Goal: Information Seeking & Learning: Learn about a topic

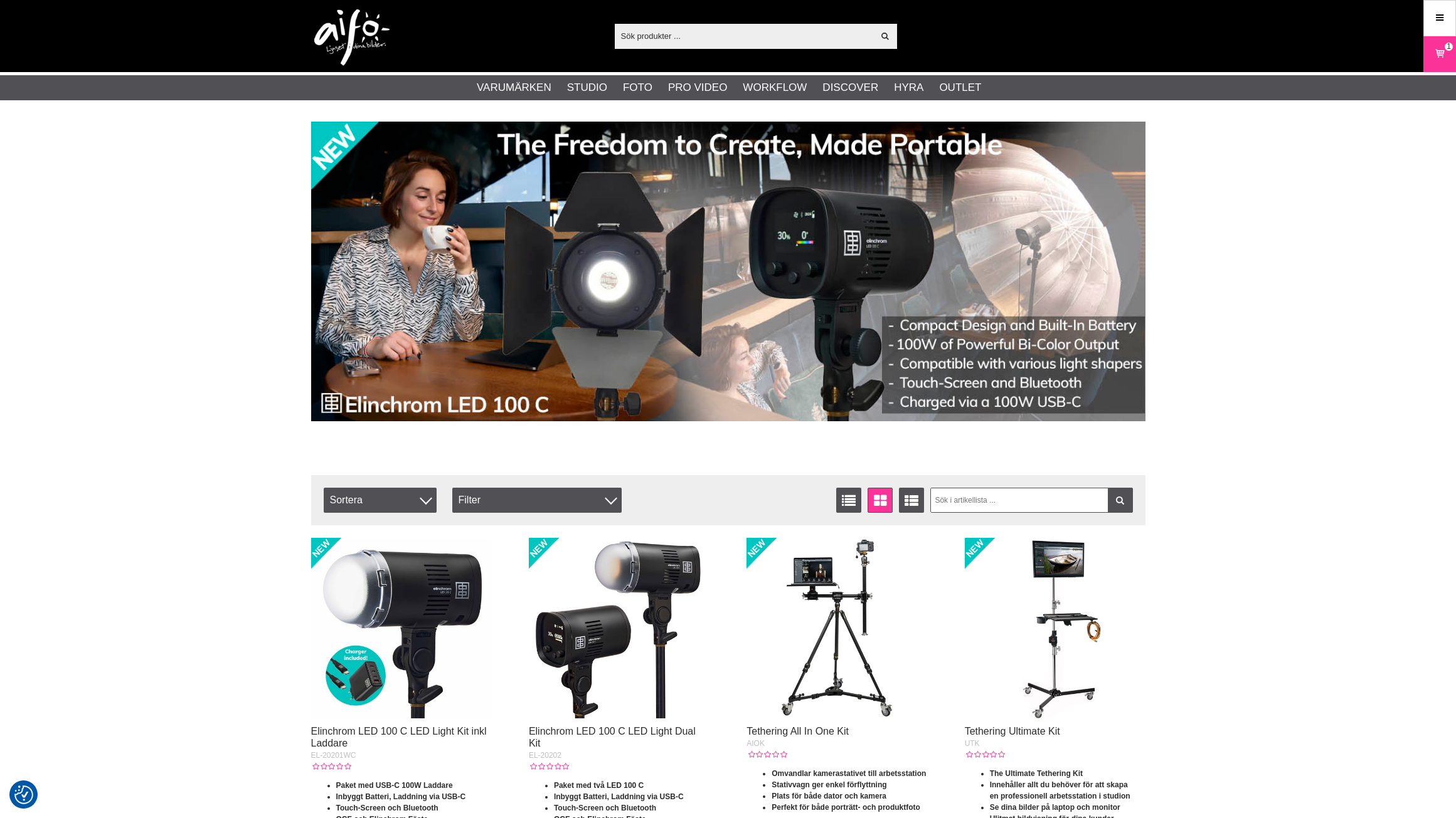
click at [675, 39] on input "text" at bounding box center [744, 36] width 259 height 19
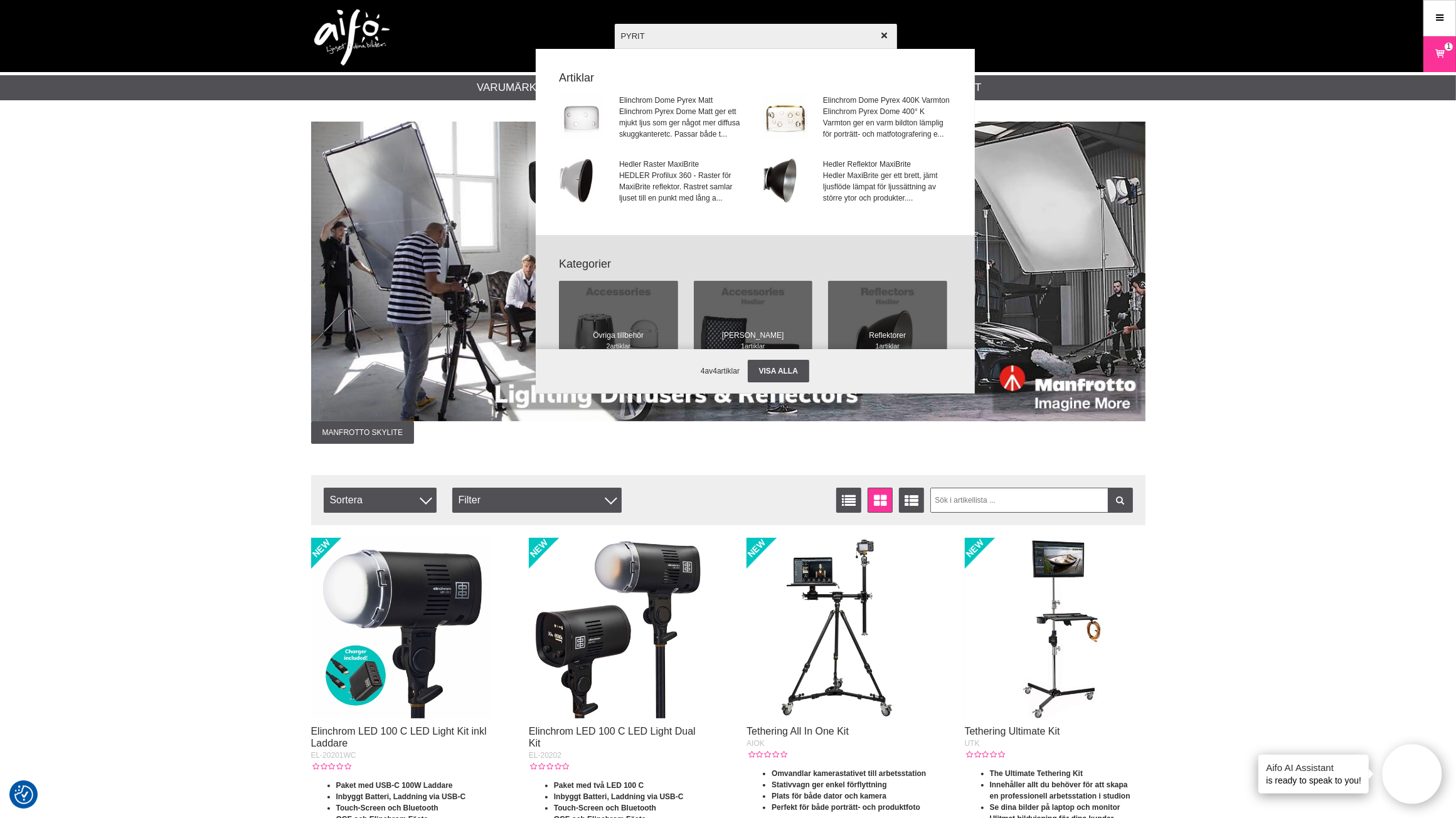
type input "PYRI"
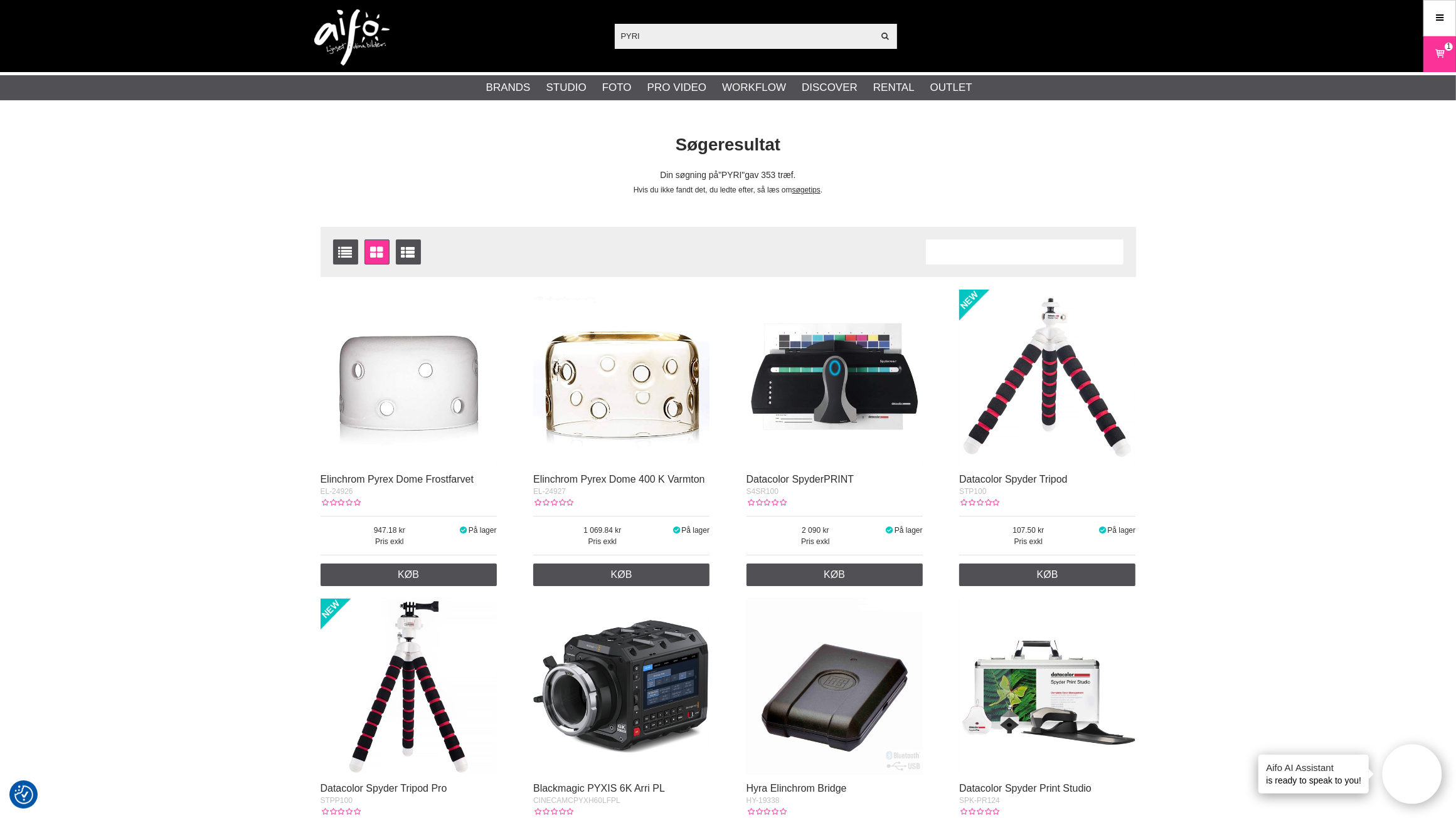
drag, startPoint x: 738, startPoint y: 25, endPoint x: 731, endPoint y: 35, distance: 12.2
click at [738, 26] on input "PYRI" at bounding box center [744, 36] width 259 height 19
drag, startPoint x: 731, startPoint y: 35, endPoint x: 540, endPoint y: 36, distance: 191.0
click at [540, 36] on div "PYRI Vis alt Artikler Kategorier af artikler Din søgning på gav ingen hits. Prø…" at bounding box center [728, 36] width 853 height 72
paste input ",- Schneider Kreuznach Pyrite"
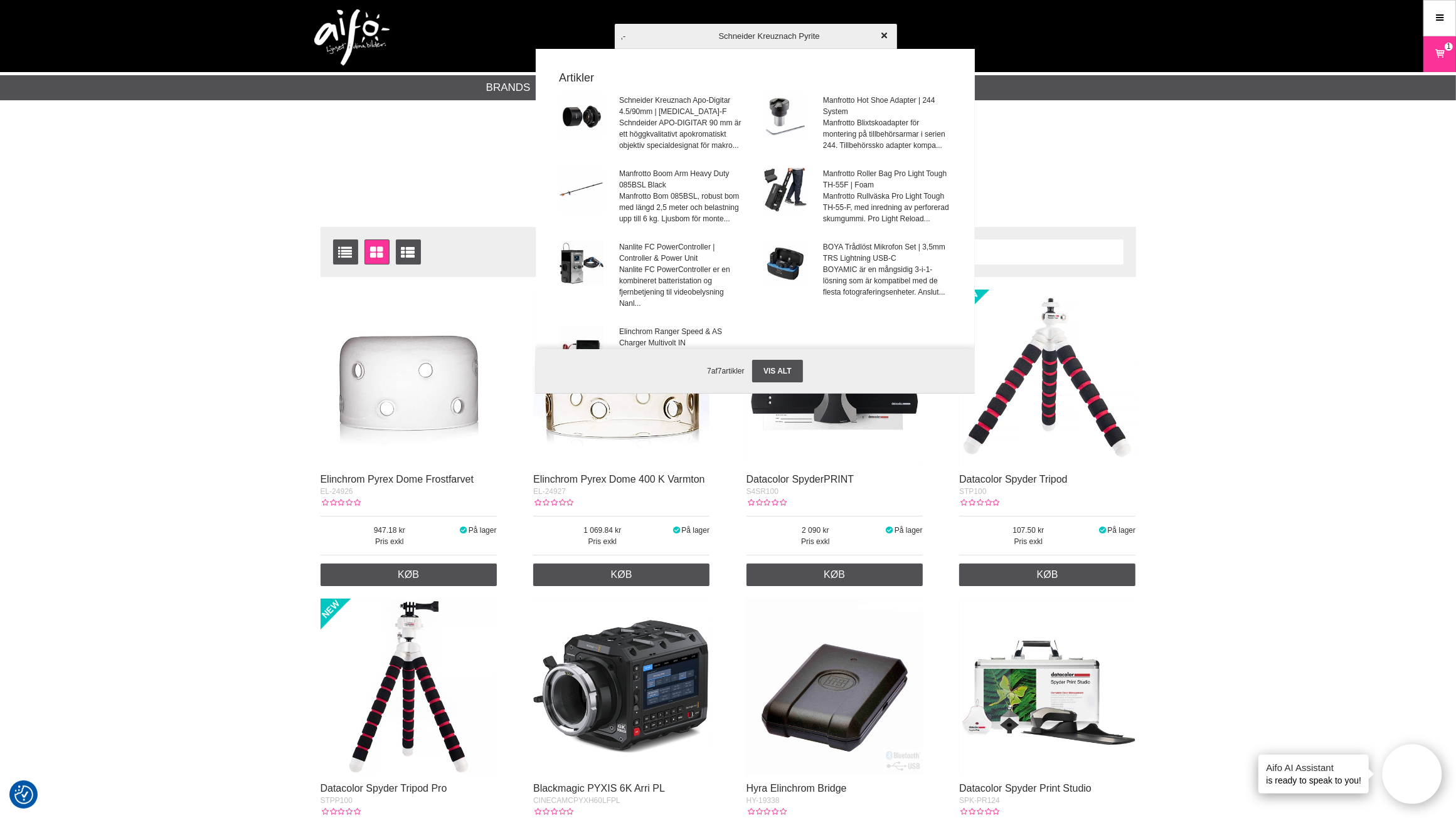
drag, startPoint x: 711, startPoint y: 38, endPoint x: 529, endPoint y: 23, distance: 182.6
click at [529, 23] on div ",- Schneider Kreuznach Pyrite Vis alt Artikler Schneider Kreuznach Apo-Digitar …" at bounding box center [728, 36] width 853 height 72
type input "Schneider Kreuznach Pyrite"
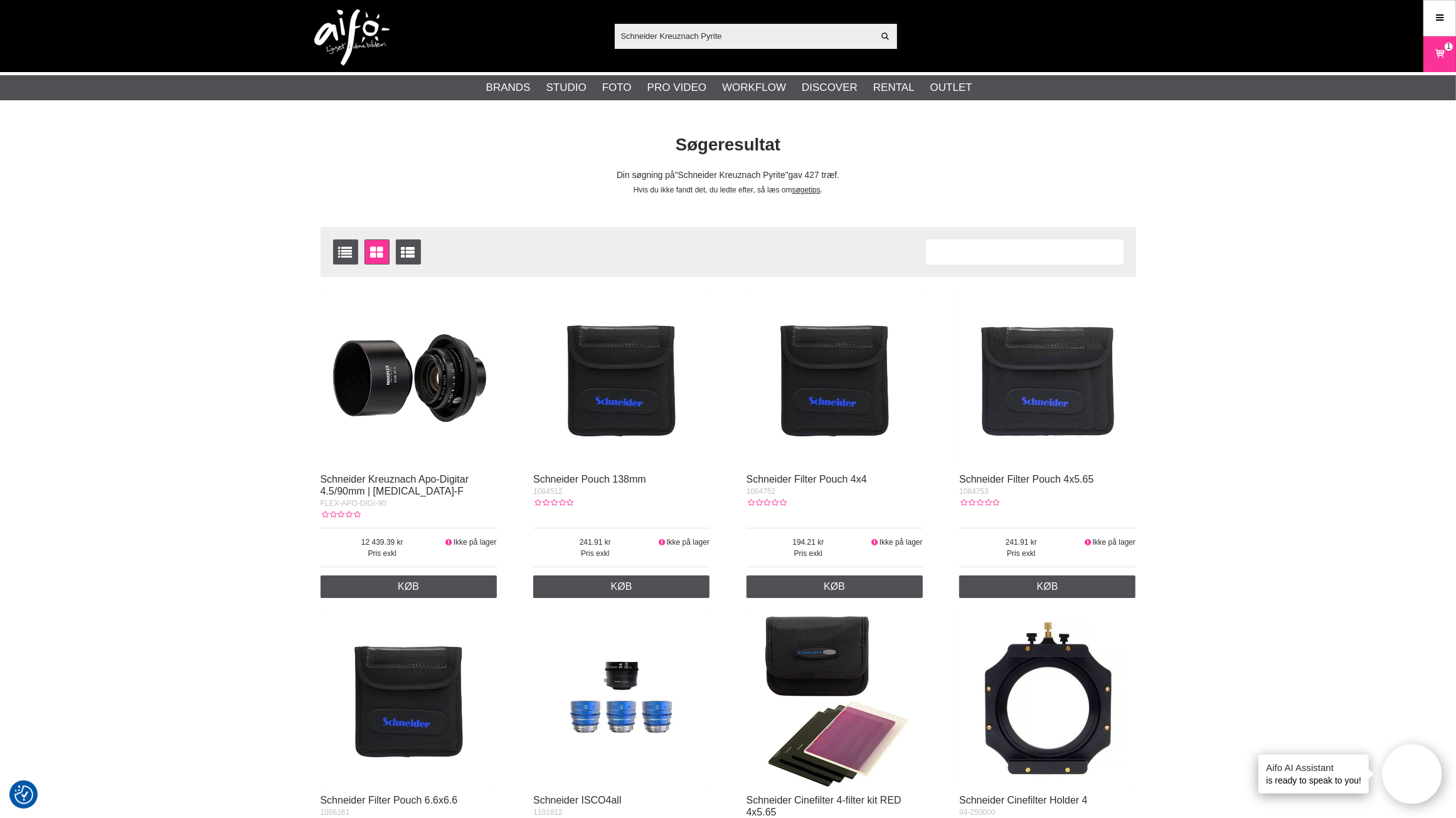
drag, startPoint x: 766, startPoint y: 36, endPoint x: 482, endPoint y: 42, distance: 284.1
click at [482, 42] on div "Schneider Kreuznach Pyrite Vis alt Artikler Kategorier af artikler Din søgning …" at bounding box center [728, 36] width 853 height 72
paste input "PRO-PYRITE90-F"
type input "PRO-PYRITE90-F"
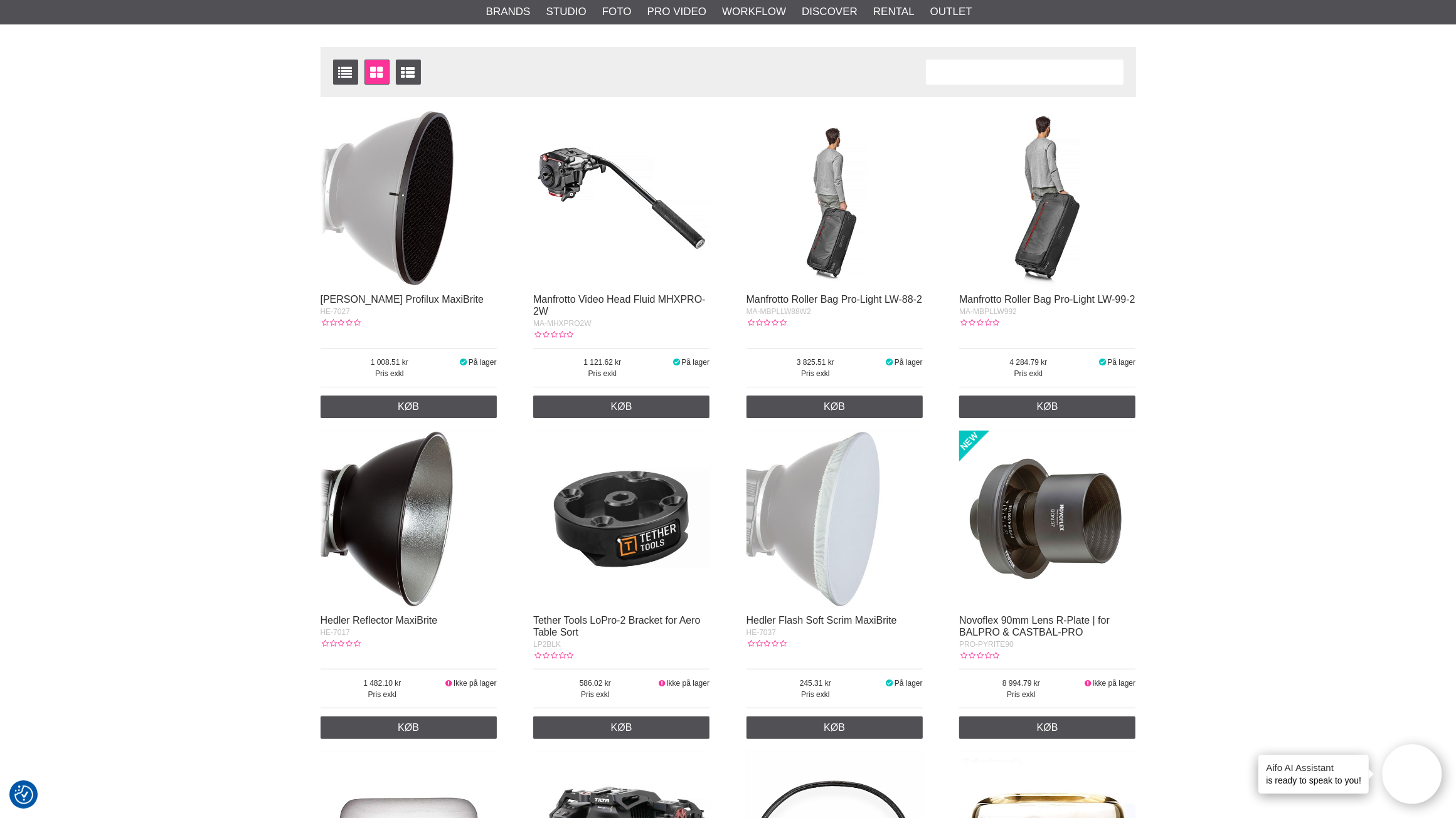
scroll to position [314, 0]
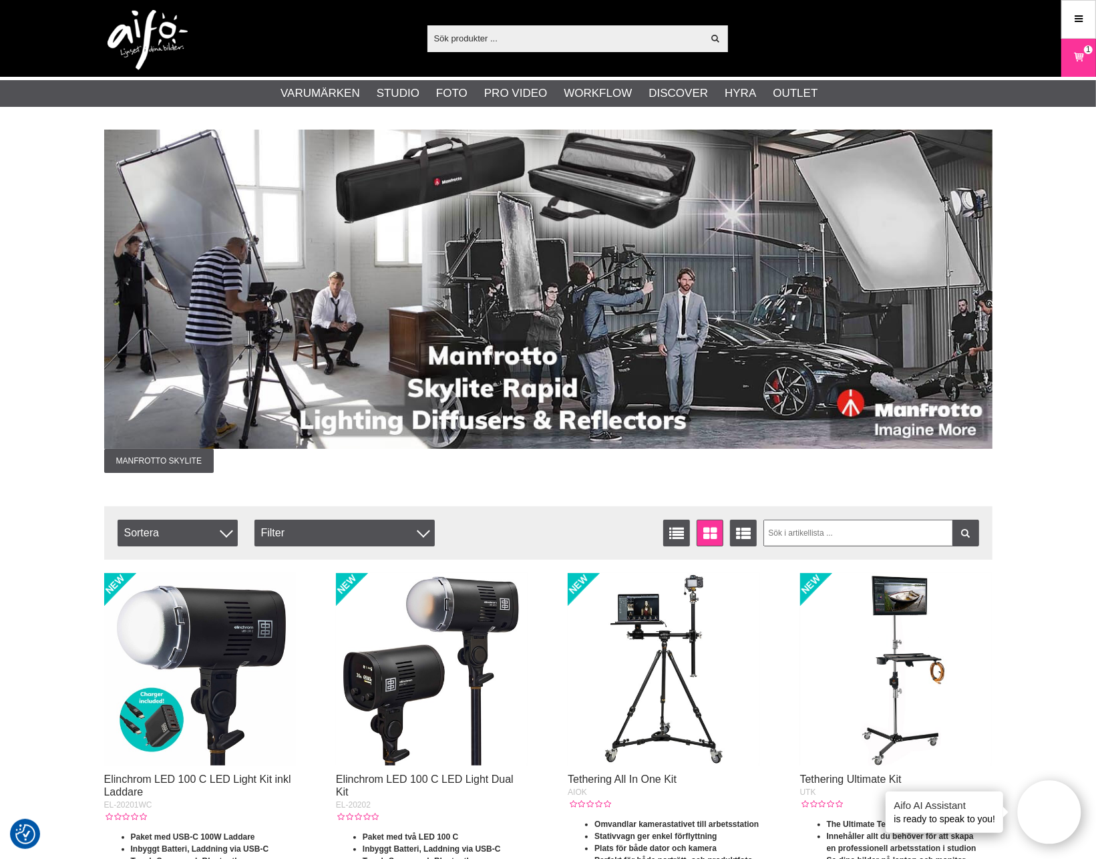
click at [485, 43] on input "text" at bounding box center [565, 38] width 276 height 20
paste input "BALPRO-1)"
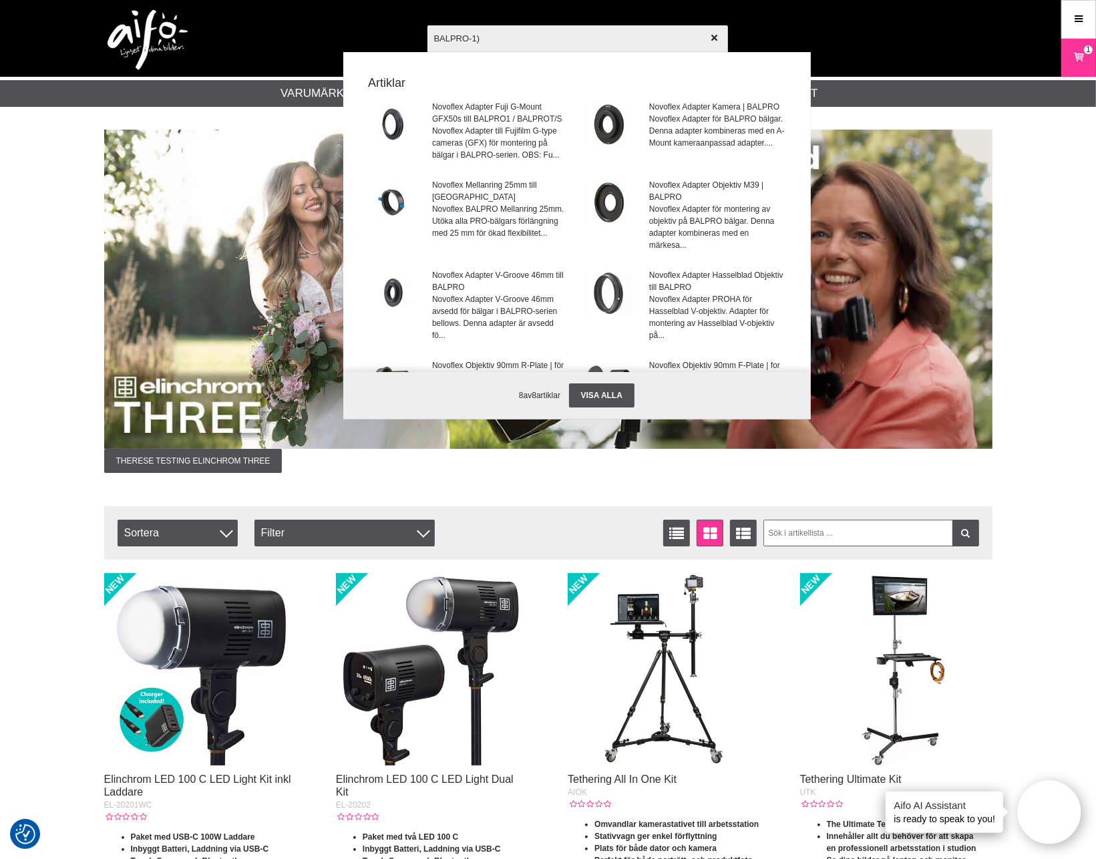
type input "BALPRO-1"
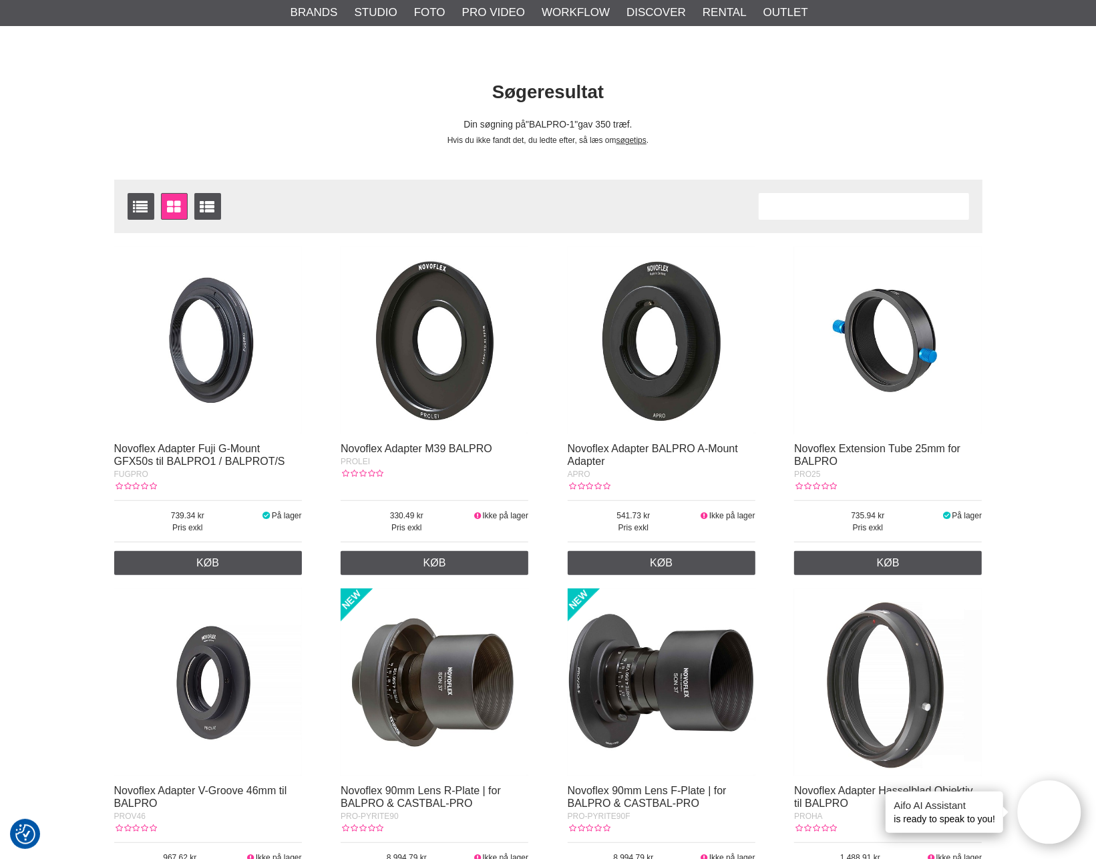
scroll to position [83, 0]
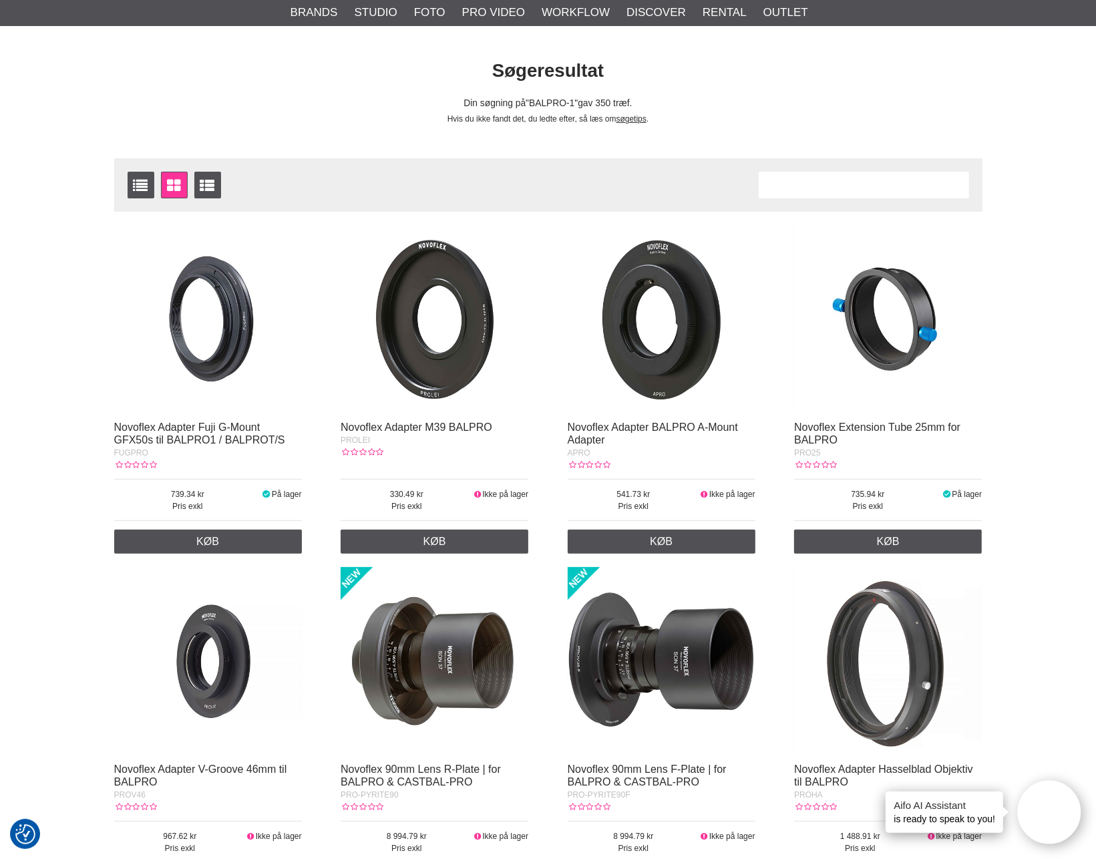
click at [214, 342] on img at bounding box center [208, 319] width 188 height 188
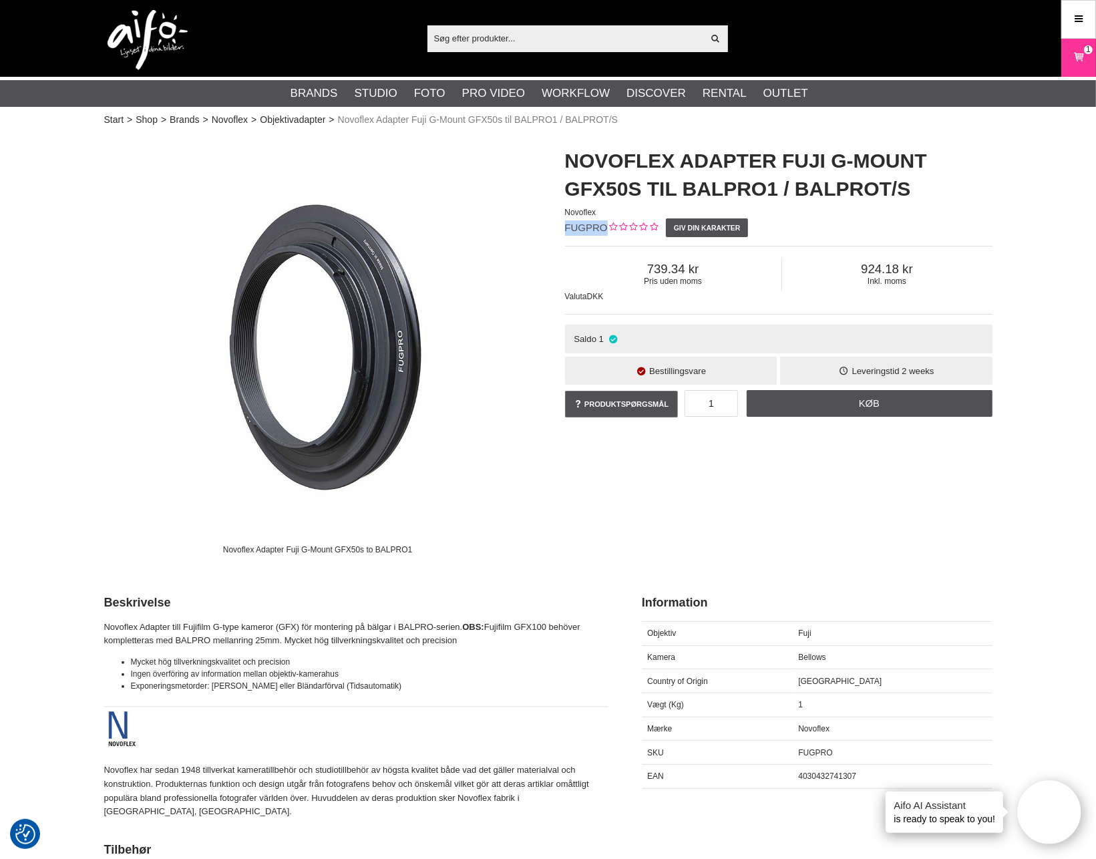
drag, startPoint x: 561, startPoint y: 227, endPoint x: 602, endPoint y: 229, distance: 40.8
click at [602, 229] on div "Novoflex Adapter Fuji G-Mount GFX50s til BALPRO1 / BALPROT/S Novoflex FUGPRO Gi…" at bounding box center [778, 284] width 461 height 300
copy span "FUGPRO"
click at [364, 418] on img at bounding box center [317, 347] width 427 height 427
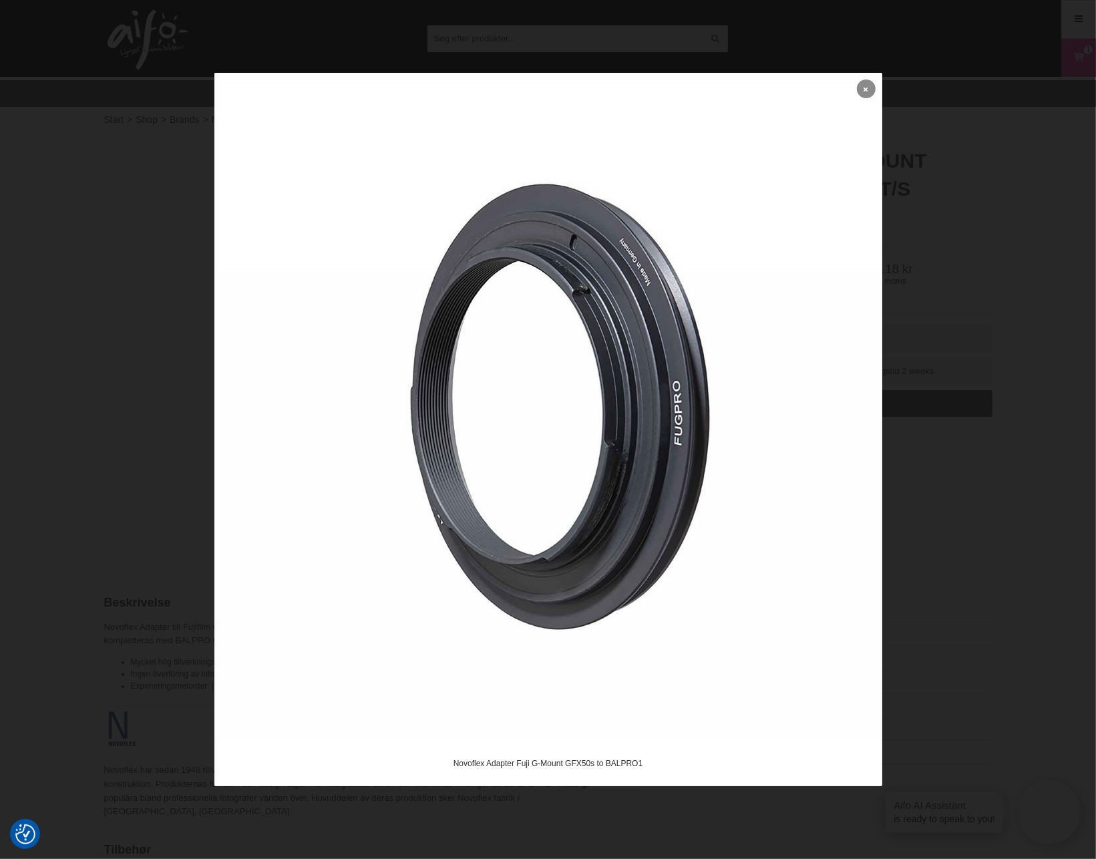
click at [868, 89] on link at bounding box center [866, 88] width 19 height 19
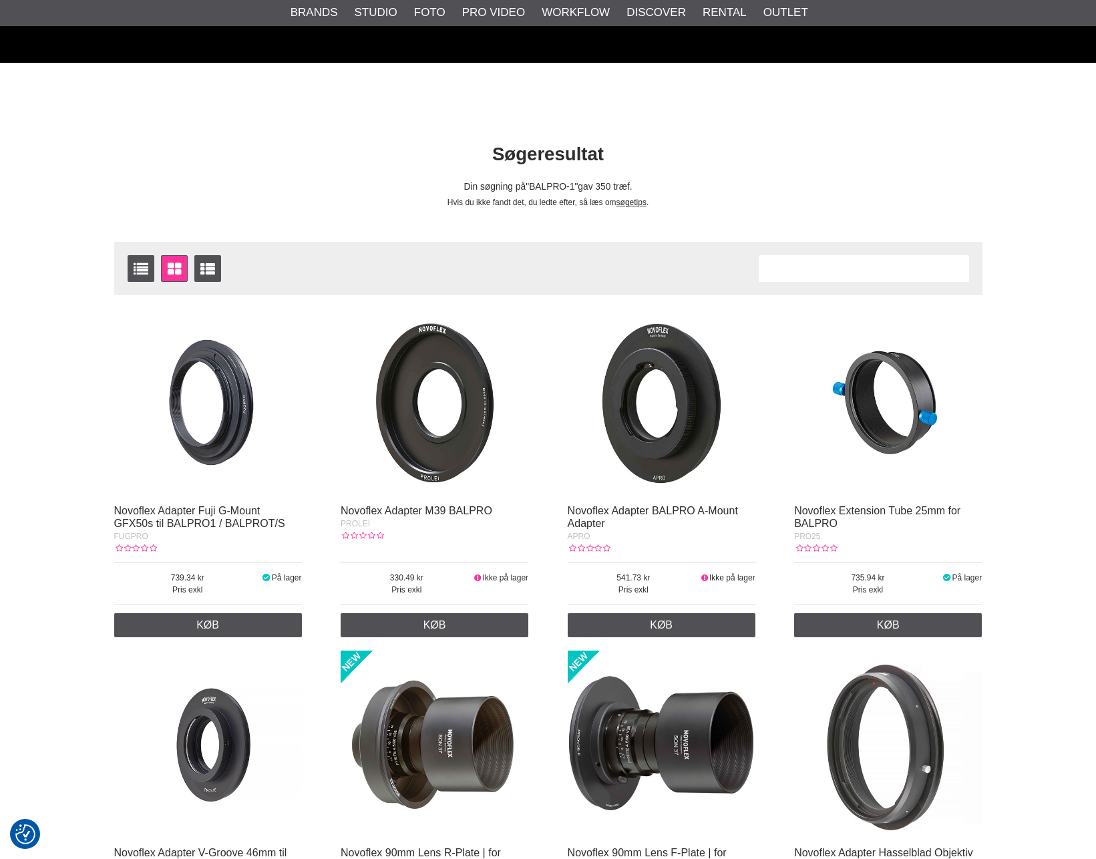
scroll to position [83, 0]
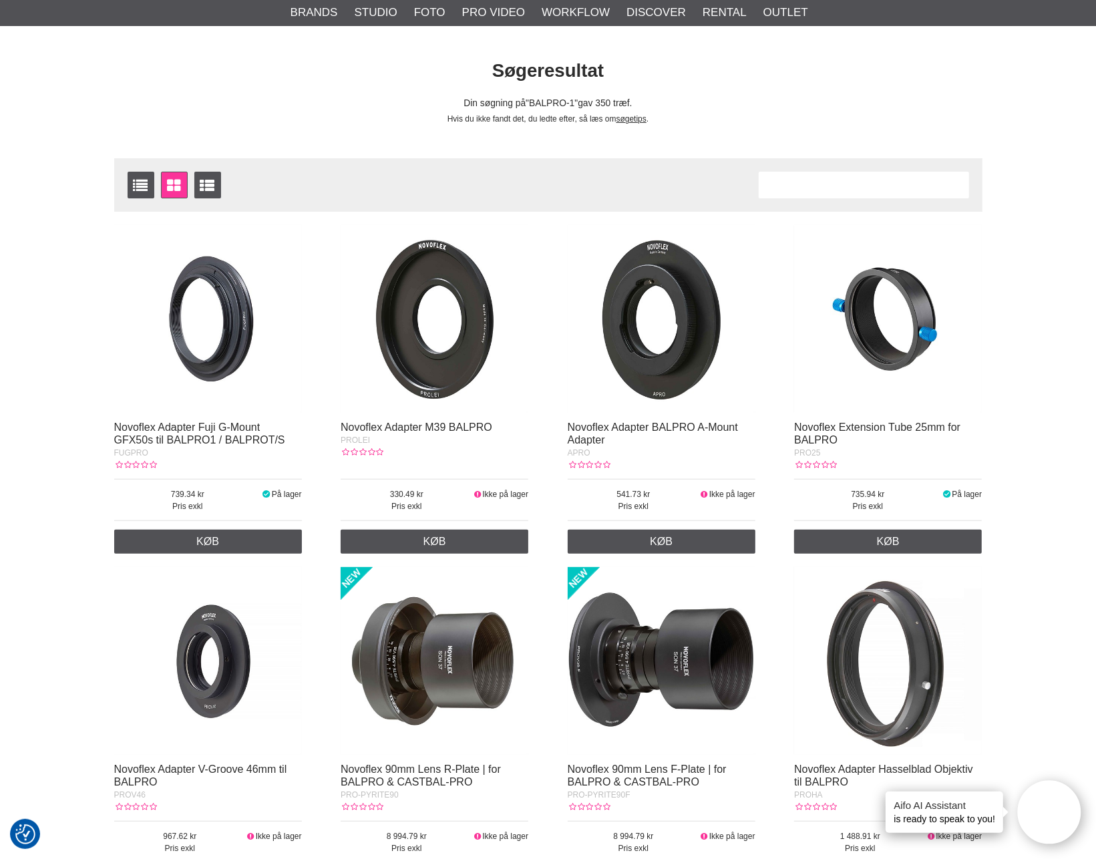
click at [926, 329] on img at bounding box center [888, 319] width 188 height 188
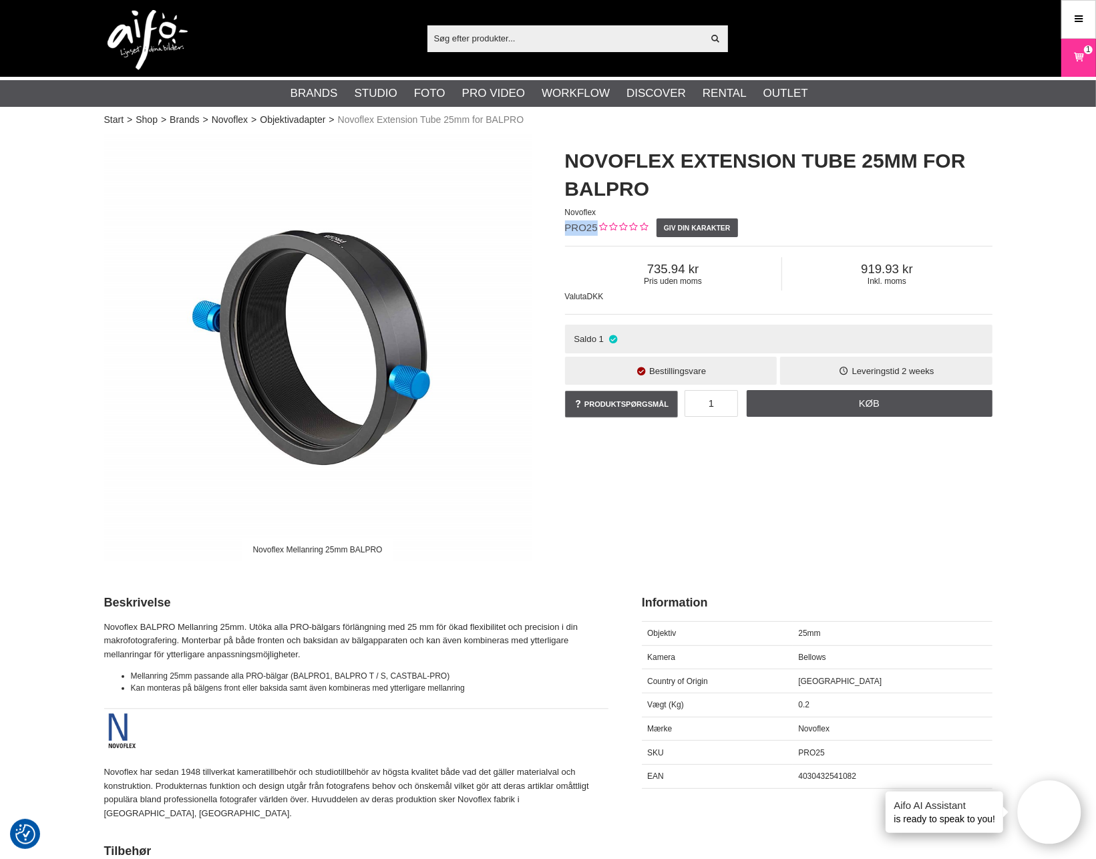
drag, startPoint x: 562, startPoint y: 226, endPoint x: 593, endPoint y: 229, distance: 30.9
click at [593, 229] on div "Novoflex Extension Tube 25mm for BALPRO Novoflex PRO25 Giv din karakter Pris ud…" at bounding box center [778, 284] width 461 height 300
copy span "PRO25"
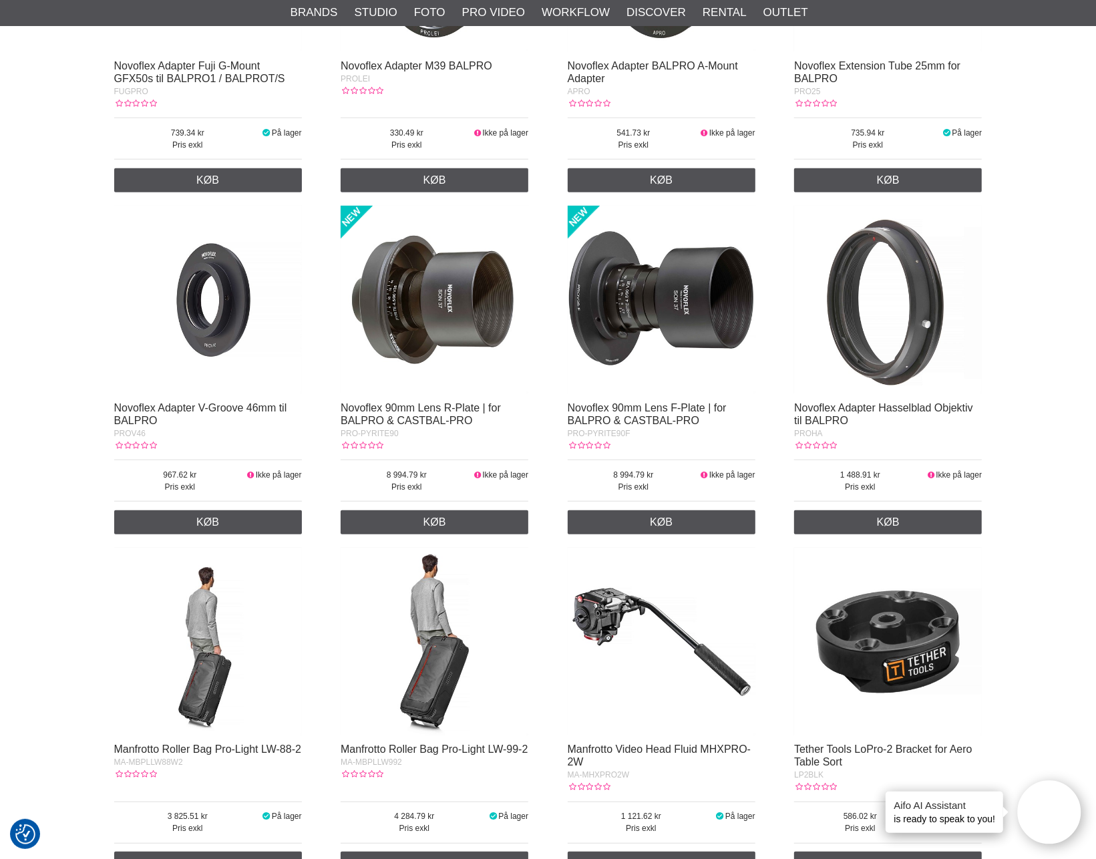
scroll to position [501, 0]
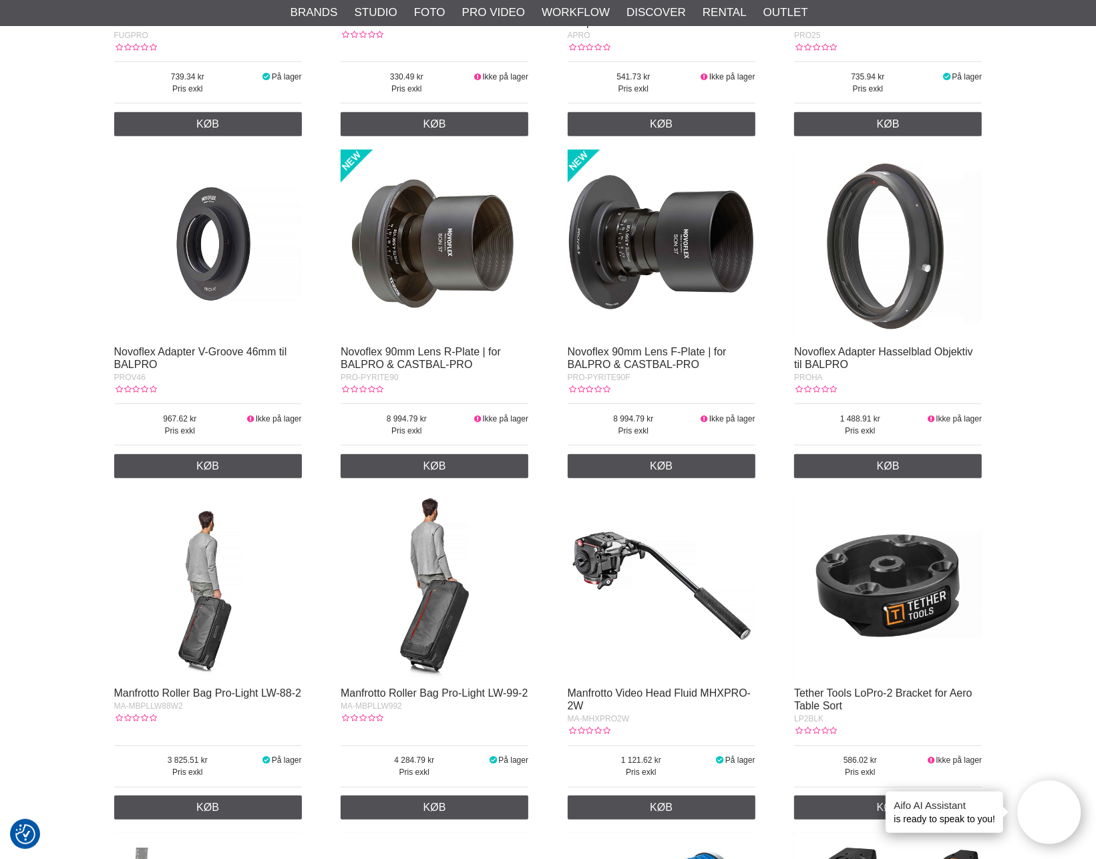
click at [689, 304] on img at bounding box center [662, 244] width 188 height 188
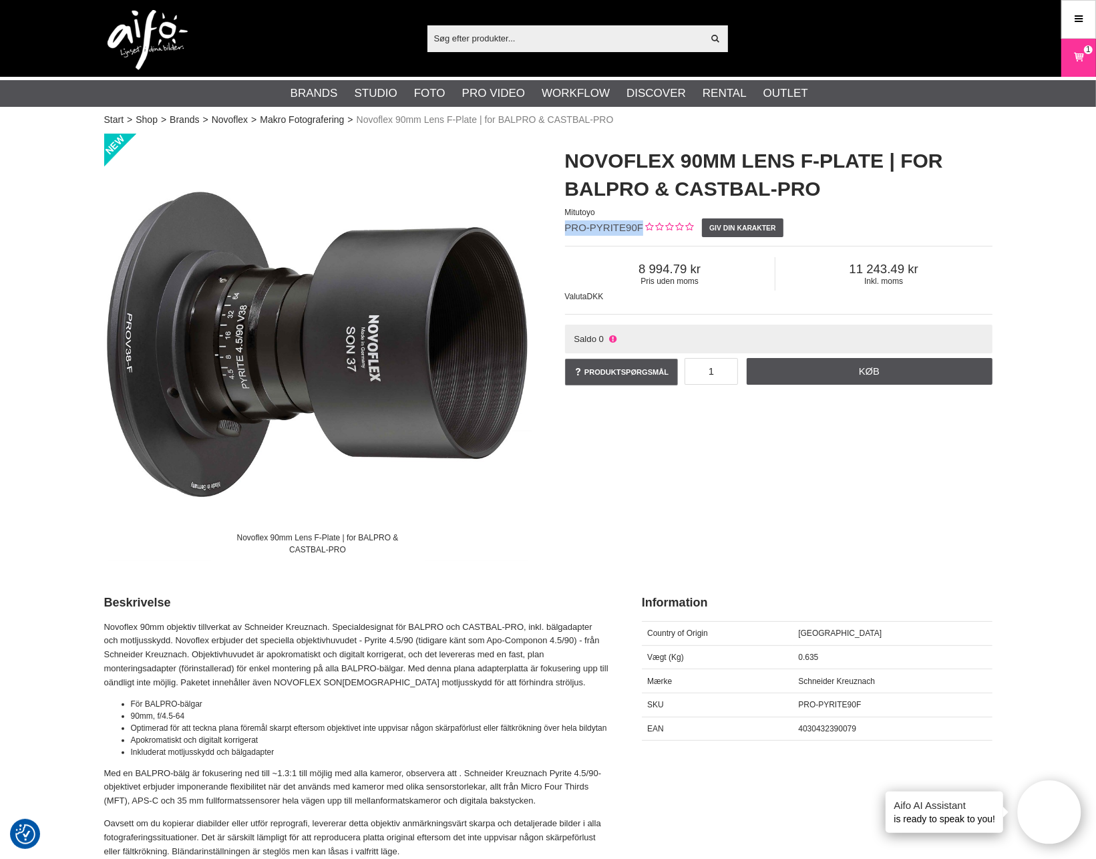
drag, startPoint x: 566, startPoint y: 230, endPoint x: 635, endPoint y: 229, distance: 69.5
click at [635, 229] on span "PRO-PYRITE90F" at bounding box center [604, 227] width 79 height 11
copy span "PRO-PYRITE90F"
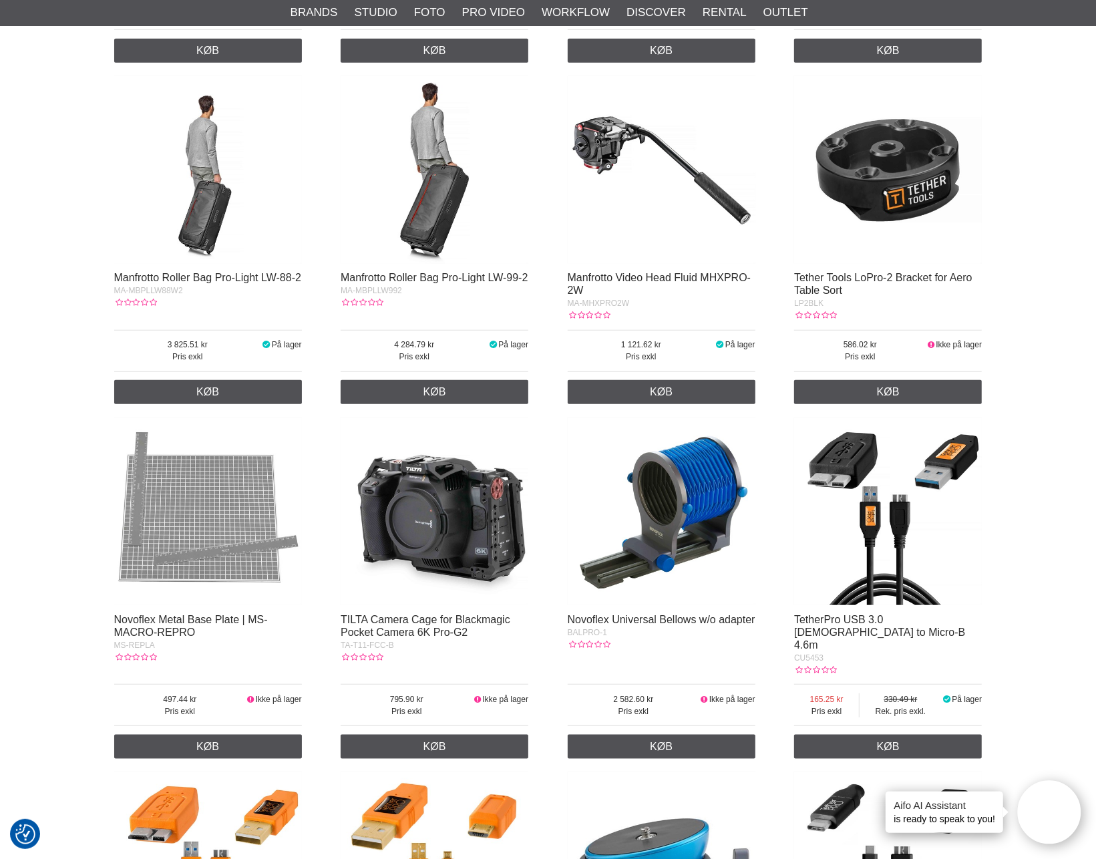
scroll to position [918, 0]
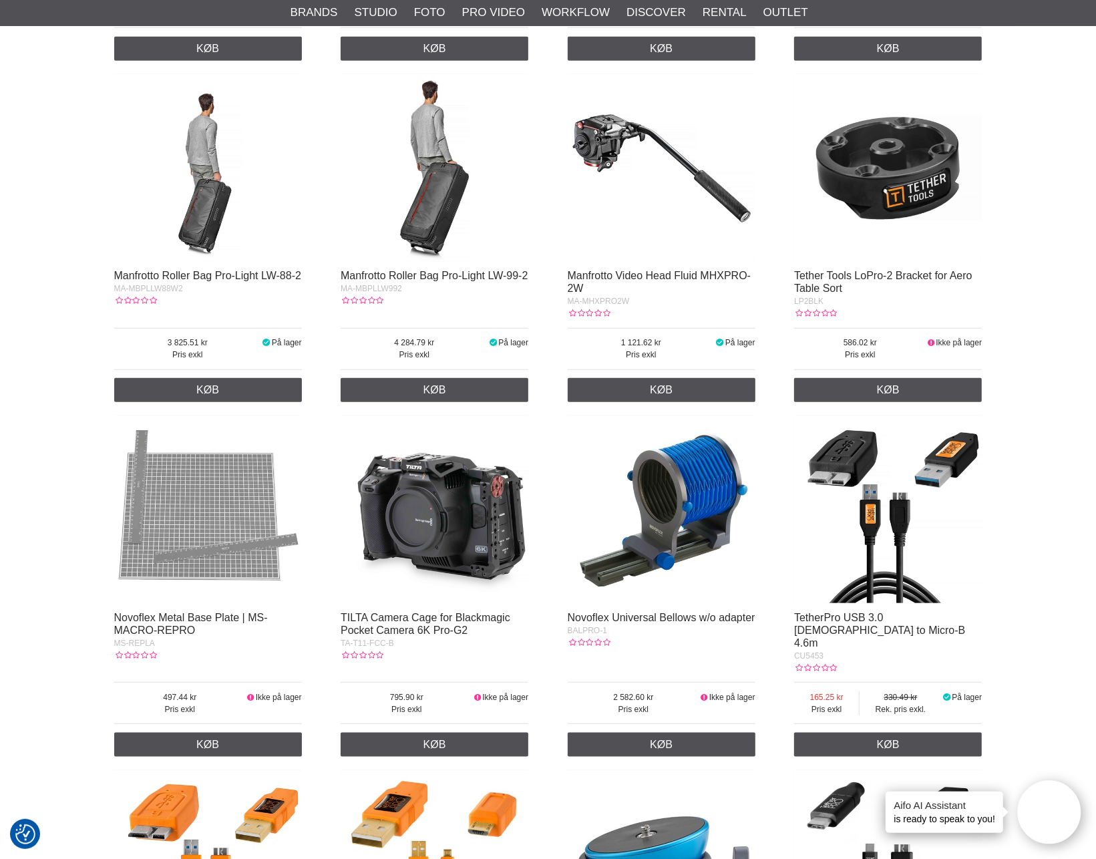
click at [692, 518] on img at bounding box center [662, 509] width 188 height 188
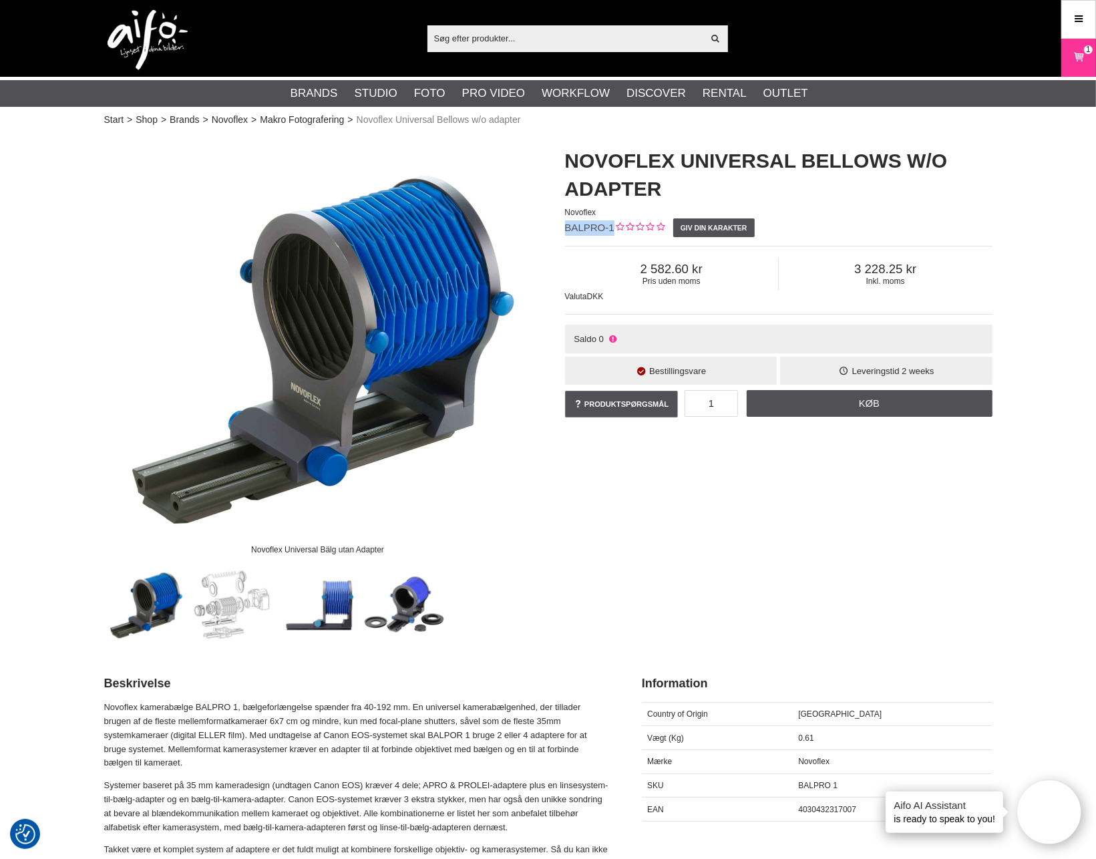
drag, startPoint x: 565, startPoint y: 227, endPoint x: 609, endPoint y: 228, distance: 44.1
click at [609, 228] on span "BALPRO-1" at bounding box center [589, 227] width 49 height 11
copy span "BALPRO-1"
